Goal: Find specific page/section: Find specific page/section

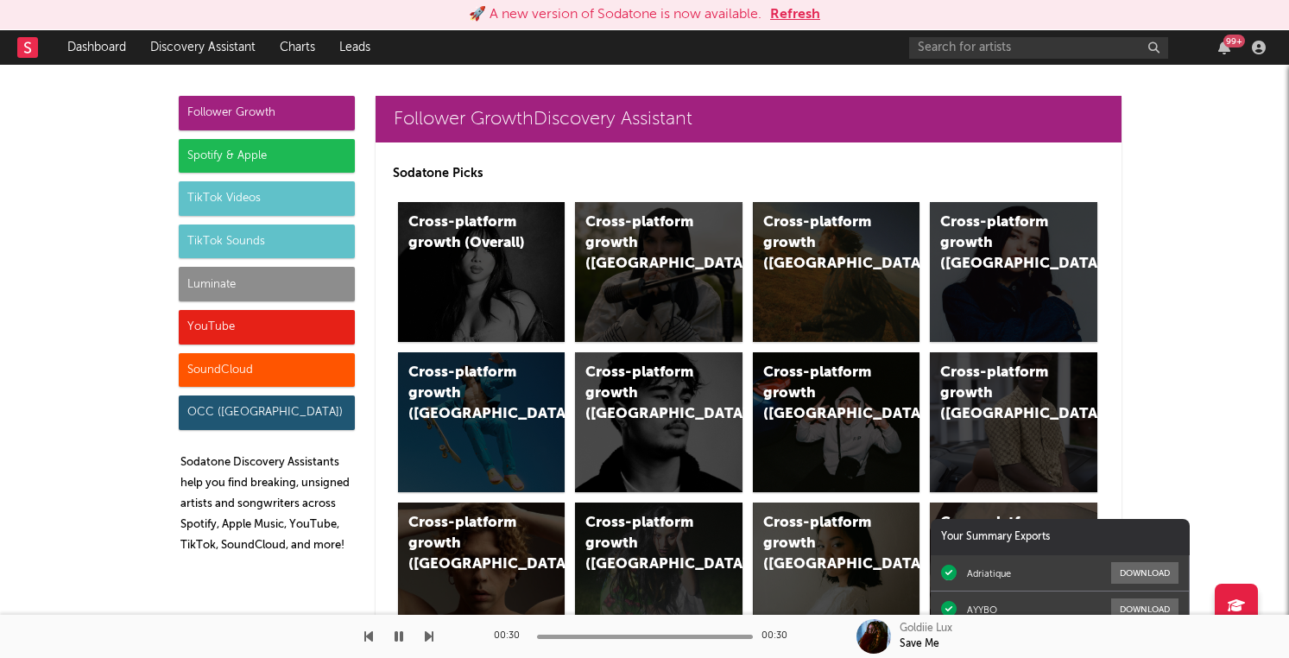
click at [799, 13] on button "Refresh" at bounding box center [795, 14] width 50 height 21
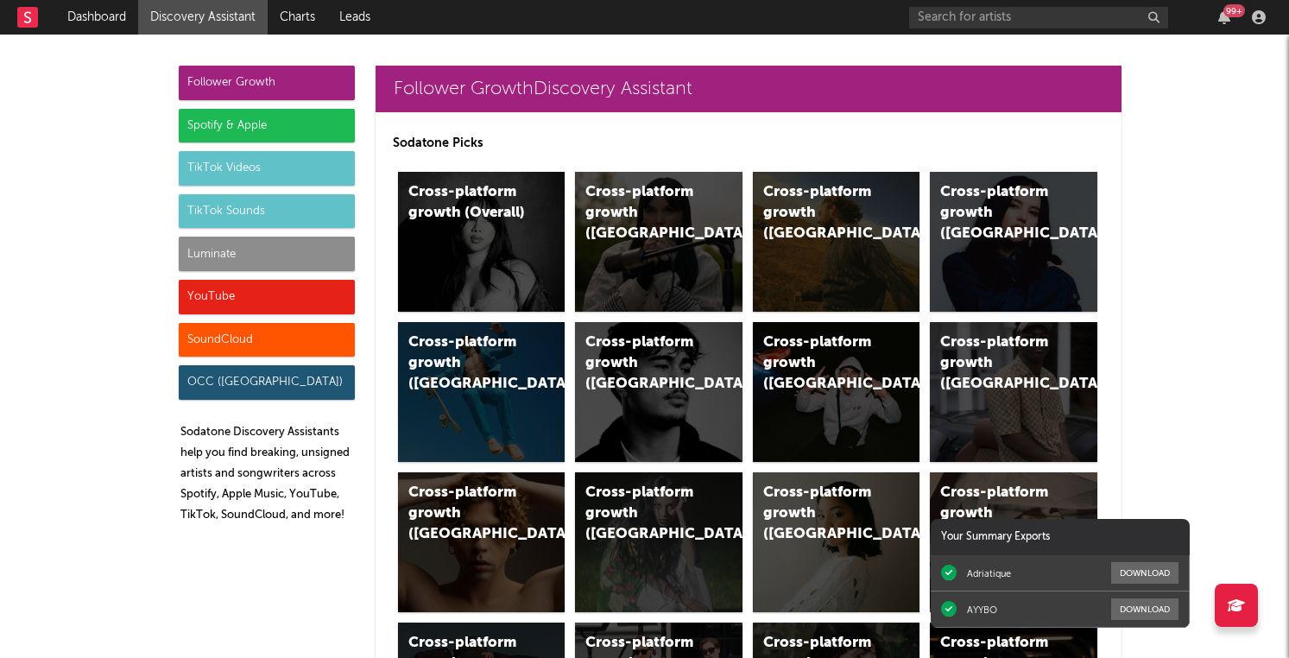
click at [322, 125] on div "Spotify & Apple" at bounding box center [267, 126] width 176 height 35
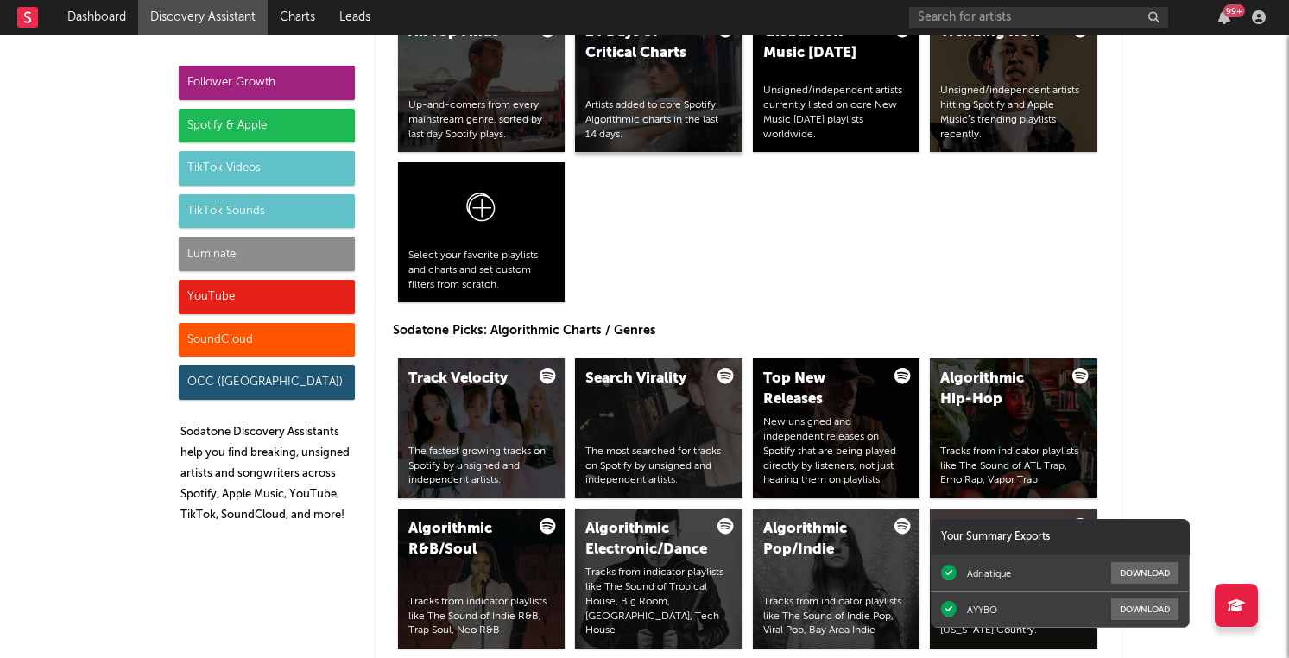
scroll to position [2051, 0]
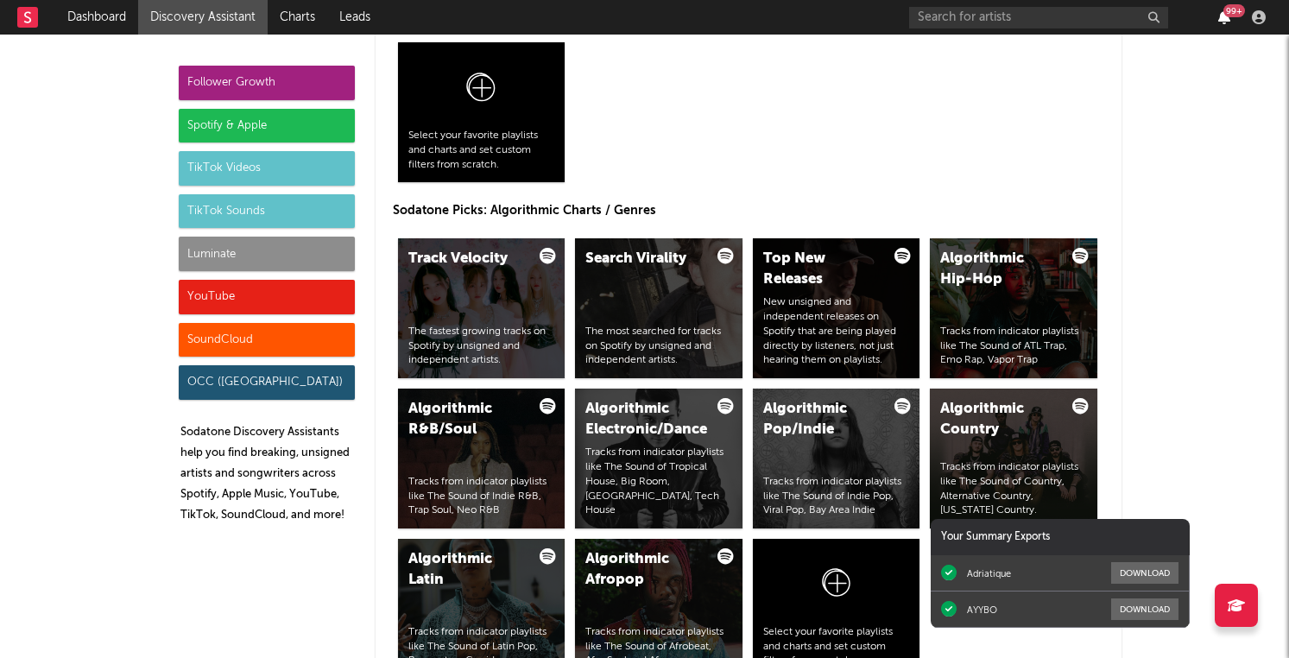
click at [1225, 17] on icon "button" at bounding box center [1224, 17] width 12 height 14
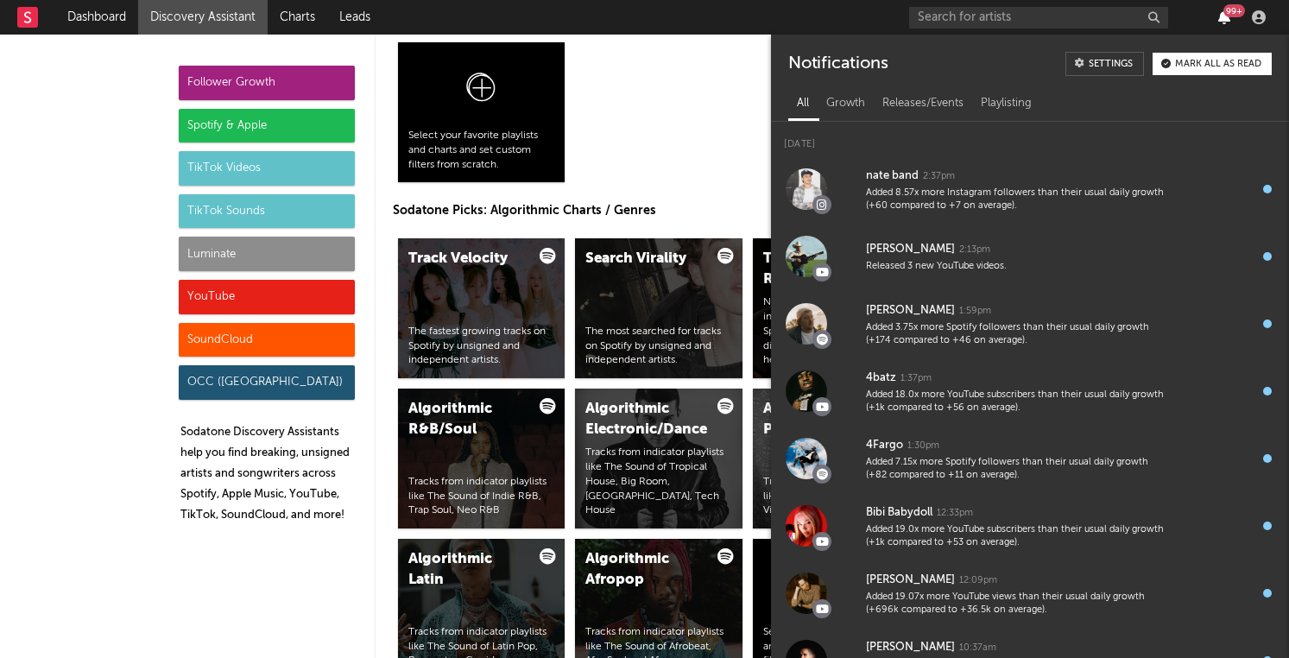
click at [1225, 17] on icon "button" at bounding box center [1224, 17] width 12 height 14
